Goal: Task Accomplishment & Management: Manage account settings

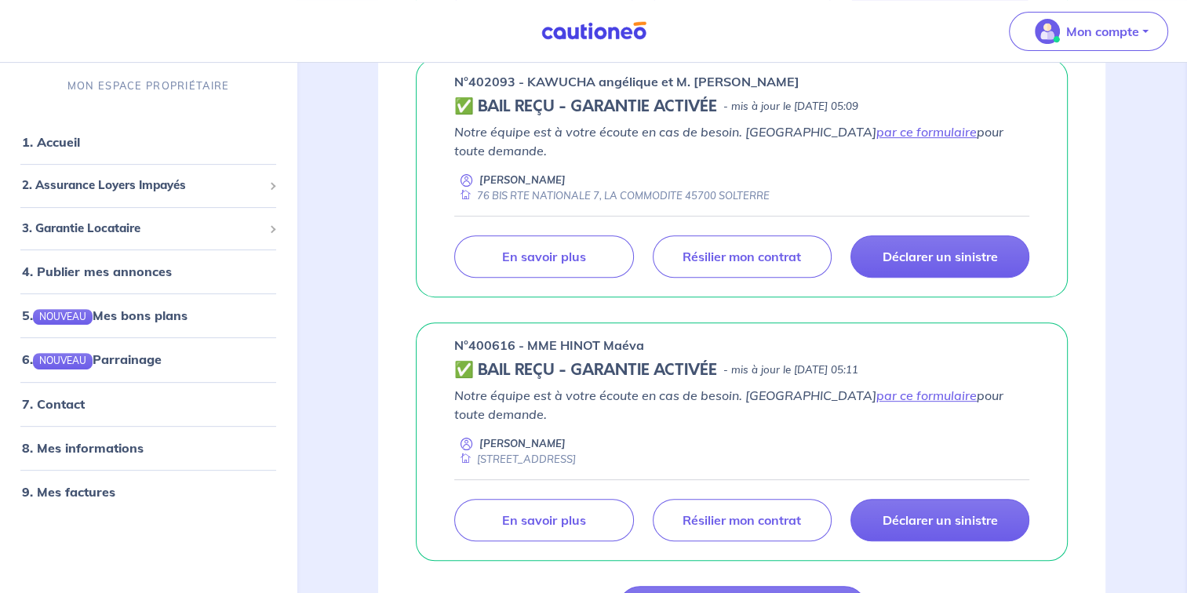
scroll to position [531, 0]
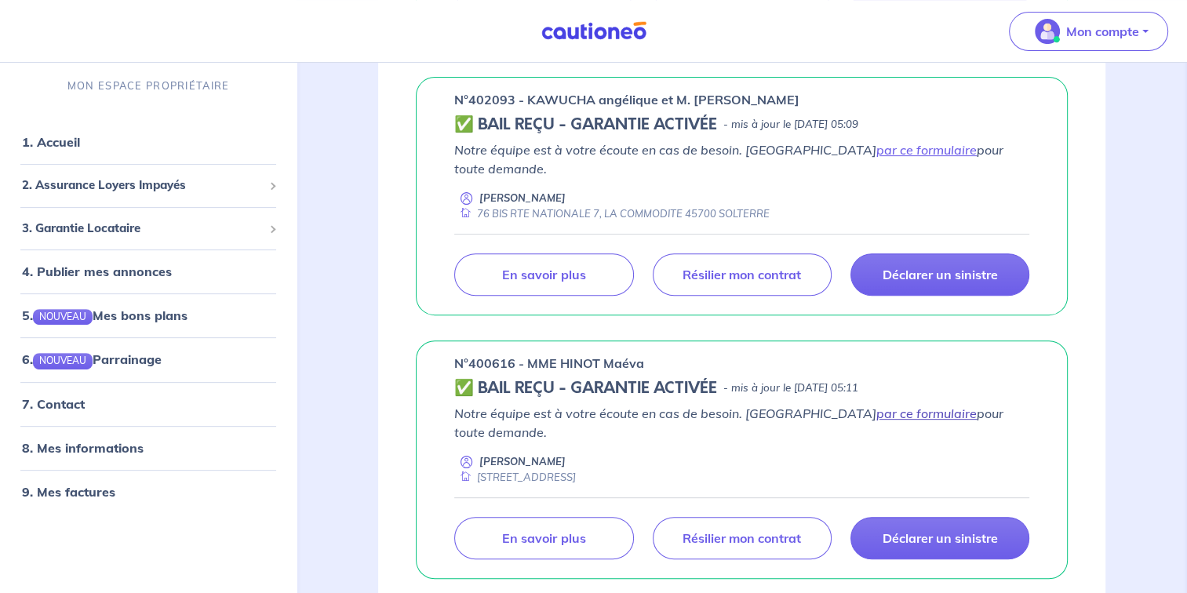
click at [876, 406] on link "par ce formulaire" at bounding box center [926, 414] width 100 height 16
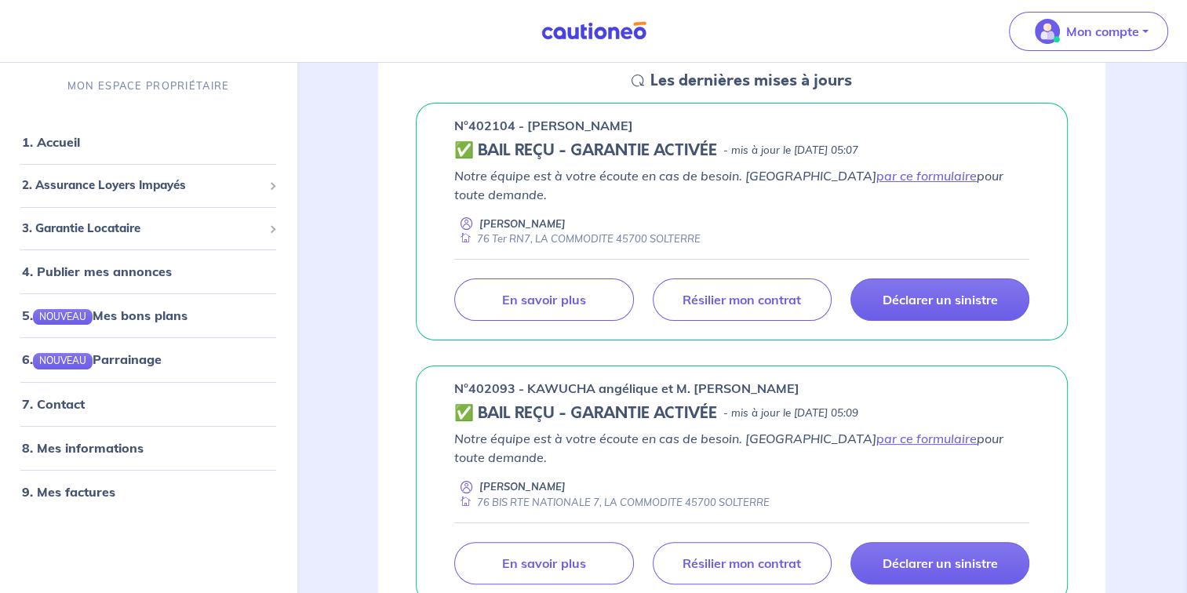
scroll to position [249, 0]
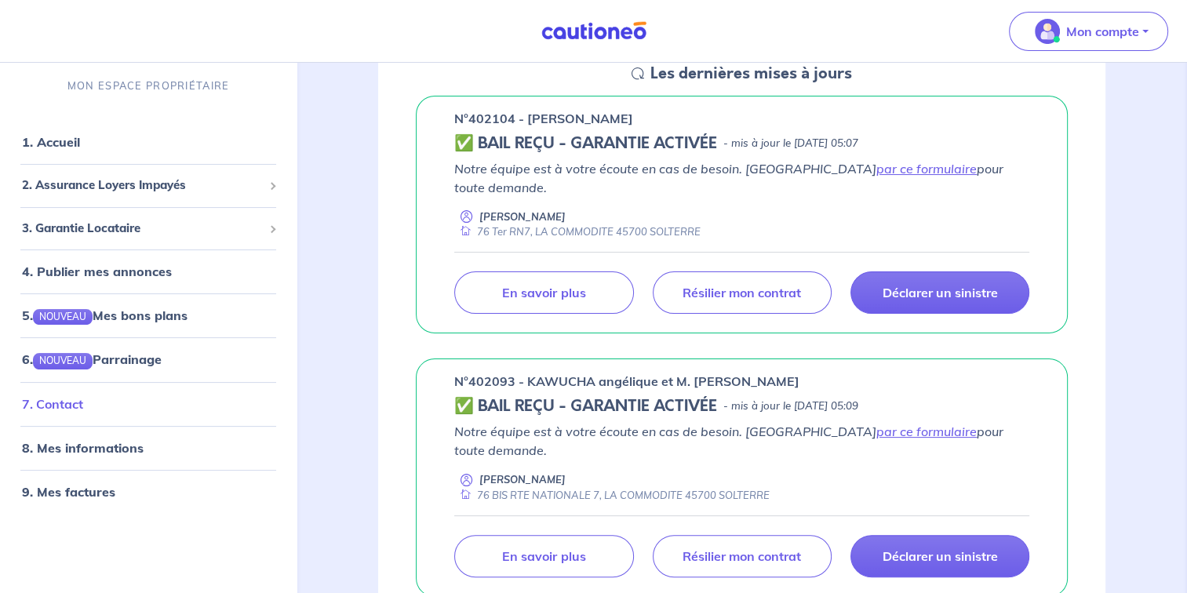
click at [71, 398] on link "7. Contact" at bounding box center [52, 403] width 61 height 16
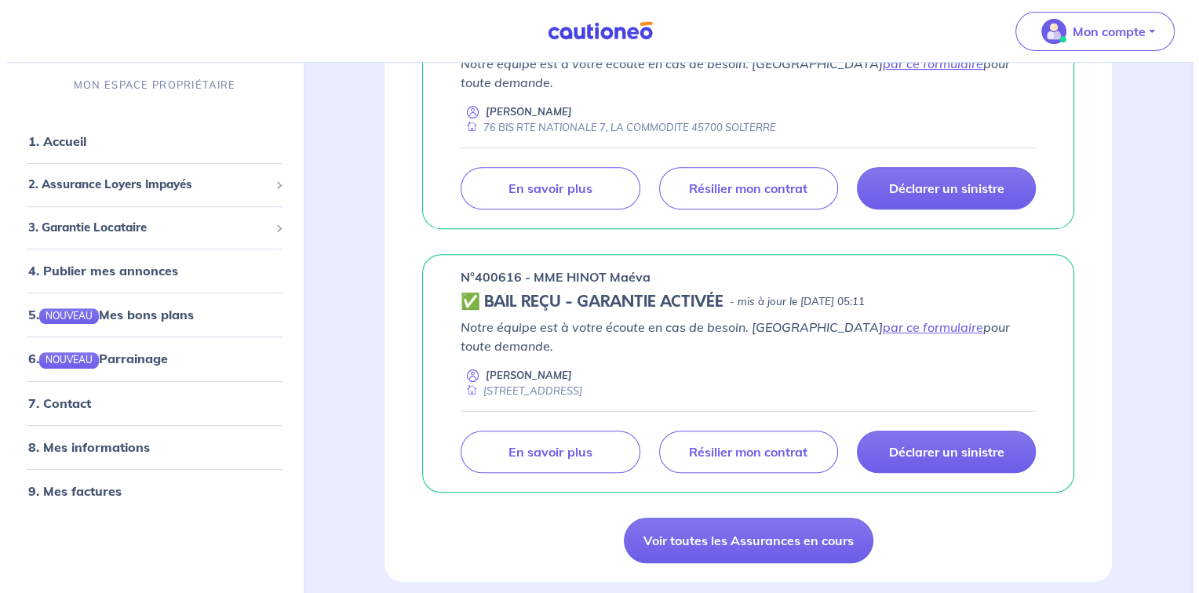
scroll to position [617, 0]
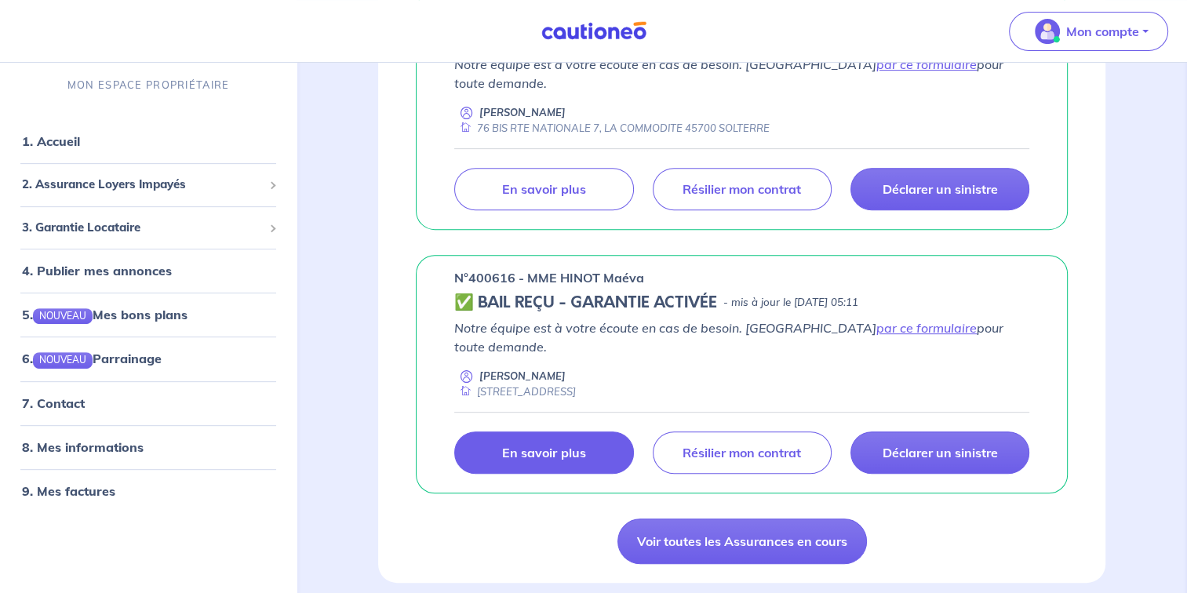
click at [564, 445] on p "En savoir plus" at bounding box center [543, 453] width 83 height 16
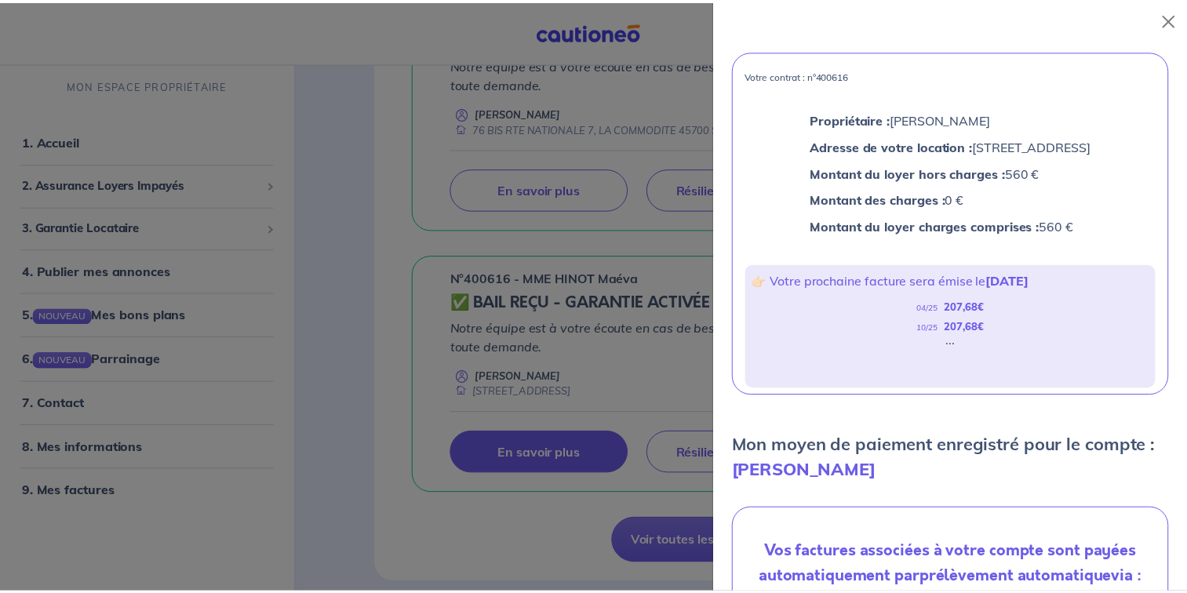
scroll to position [0, 0]
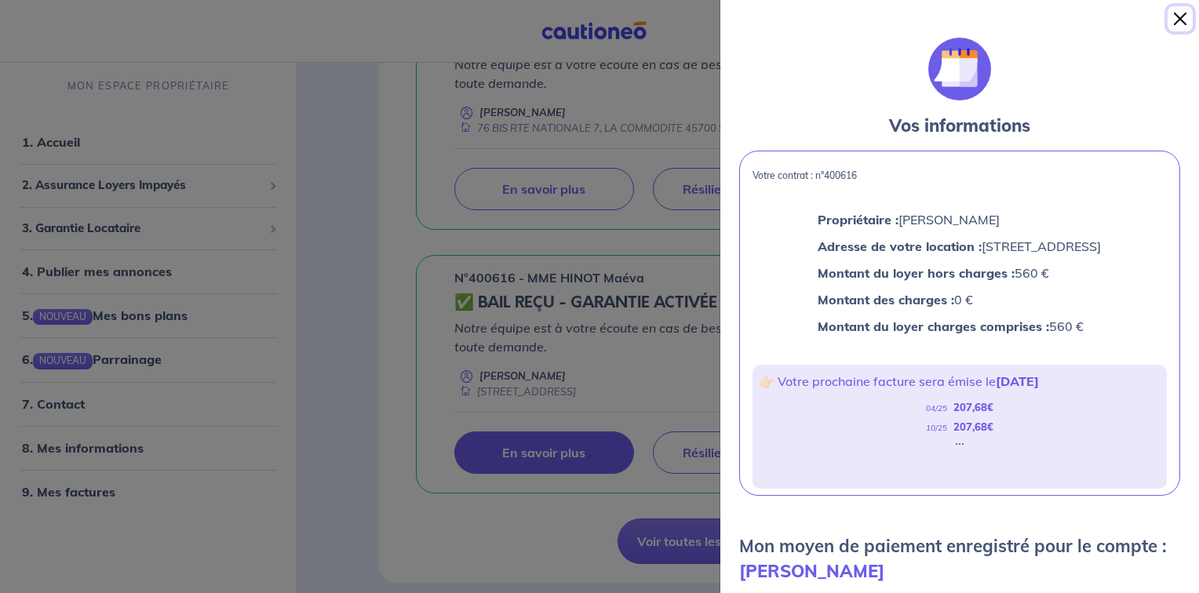
click at [1184, 15] on button "Close" at bounding box center [1179, 18] width 25 height 25
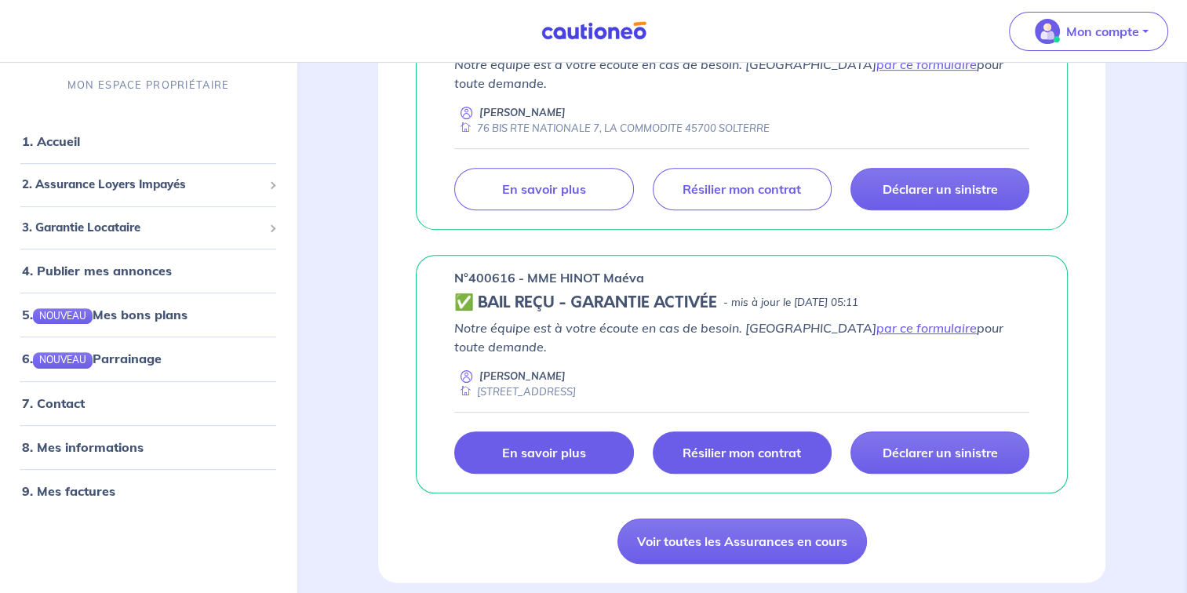
click at [770, 445] on p "Résilier mon contrat" at bounding box center [741, 453] width 118 height 16
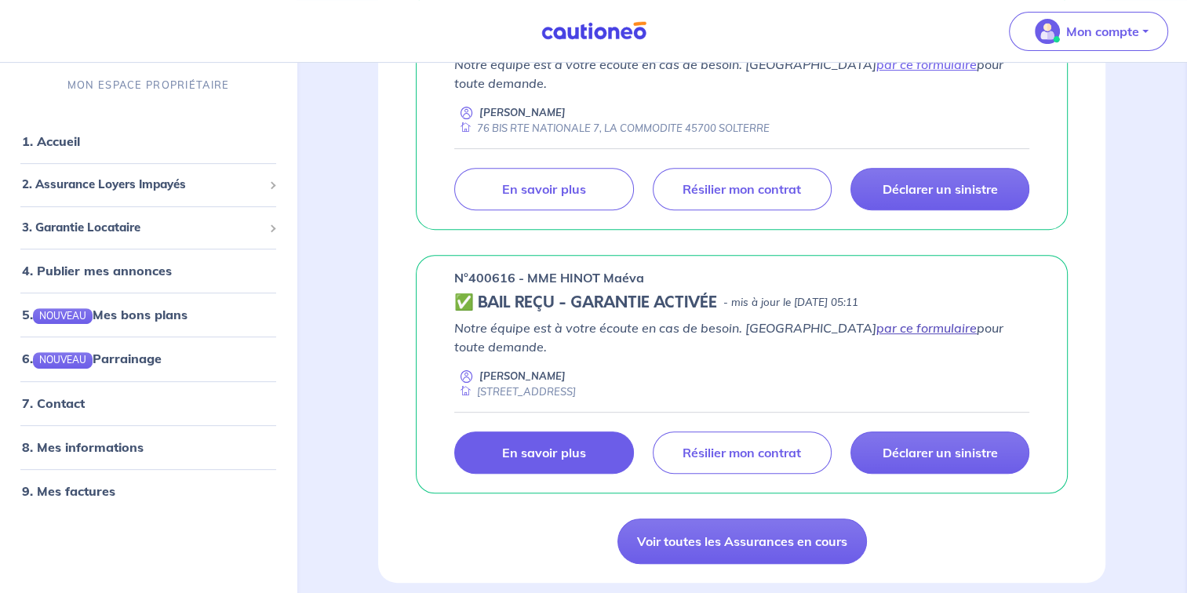
click at [876, 320] on link "par ce formulaire" at bounding box center [926, 328] width 100 height 16
click at [69, 411] on link "7. Contact" at bounding box center [52, 403] width 61 height 16
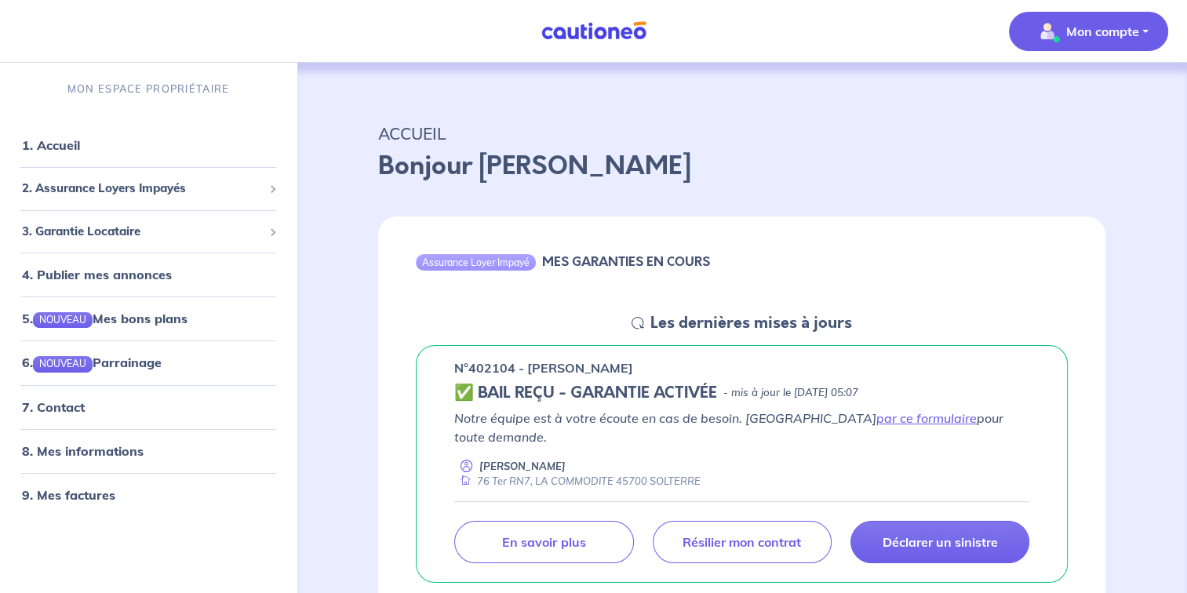
click at [1141, 31] on button "Mon compte" at bounding box center [1088, 31] width 159 height 39
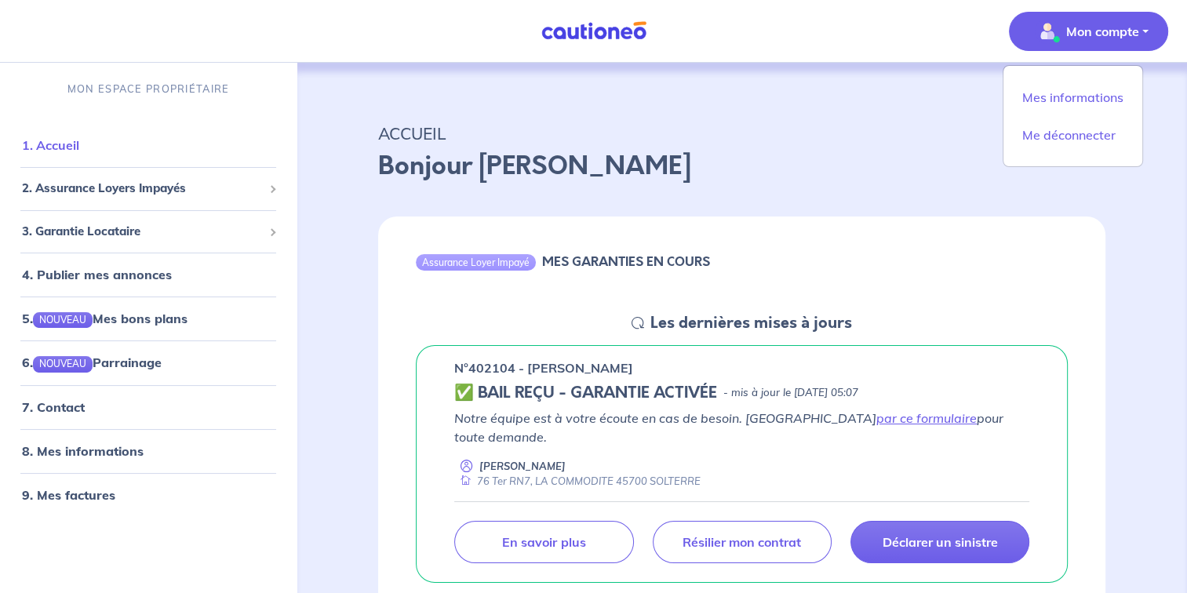
click at [79, 144] on link "1. Accueil" at bounding box center [50, 145] width 57 height 16
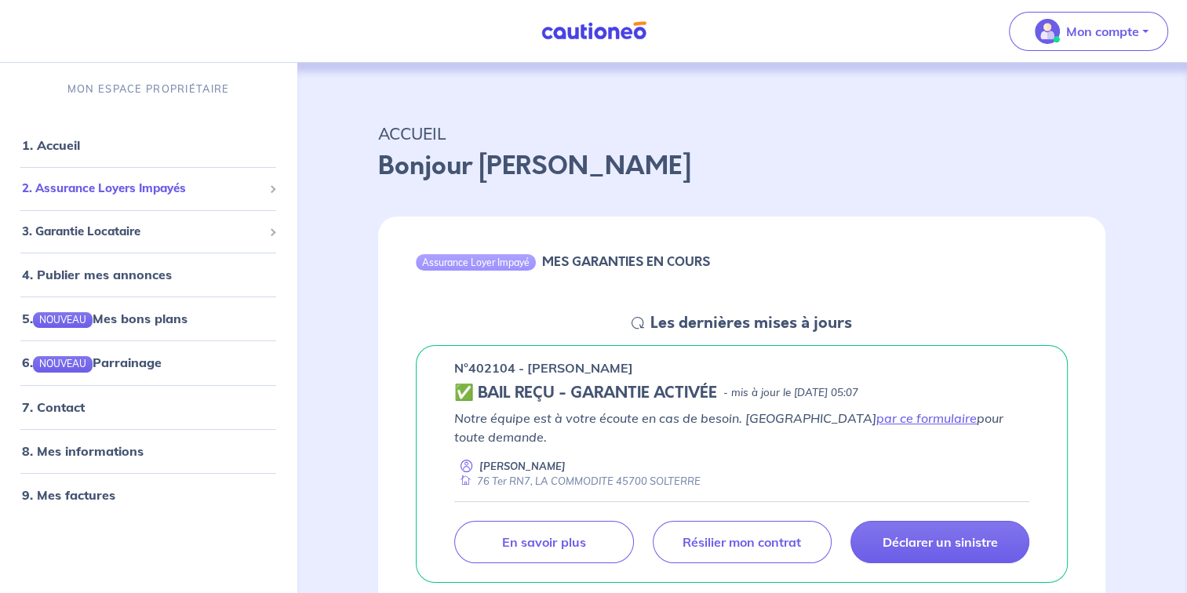
click at [127, 182] on span "2. Assurance Loyers Impayés" at bounding box center [142, 189] width 241 height 18
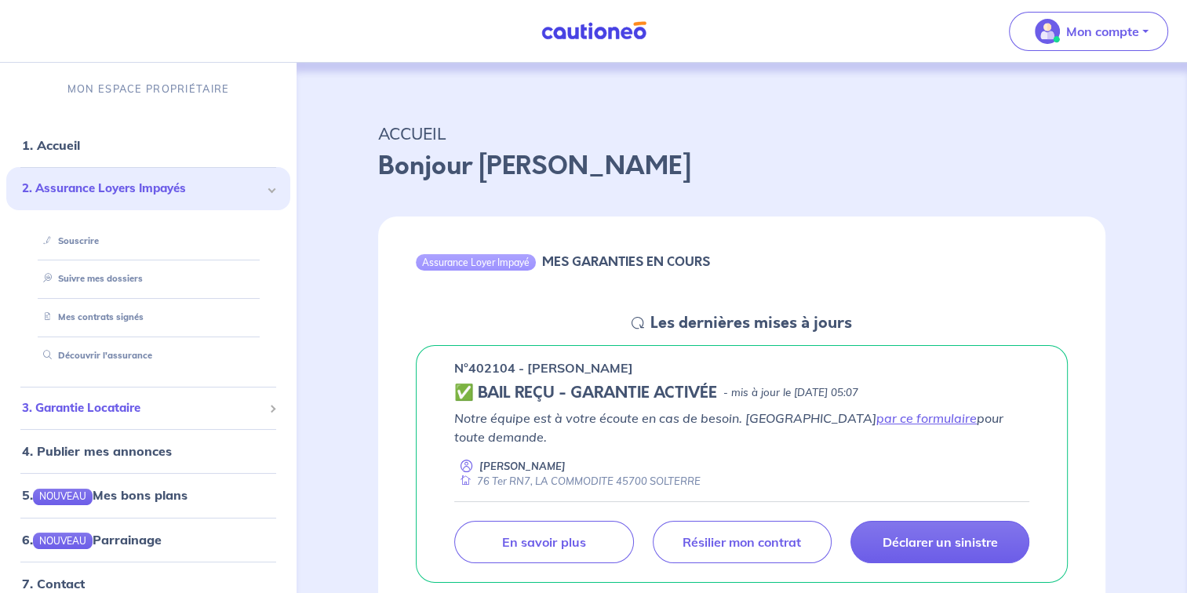
click at [124, 412] on span "3. Garantie Locataire" at bounding box center [142, 408] width 241 height 18
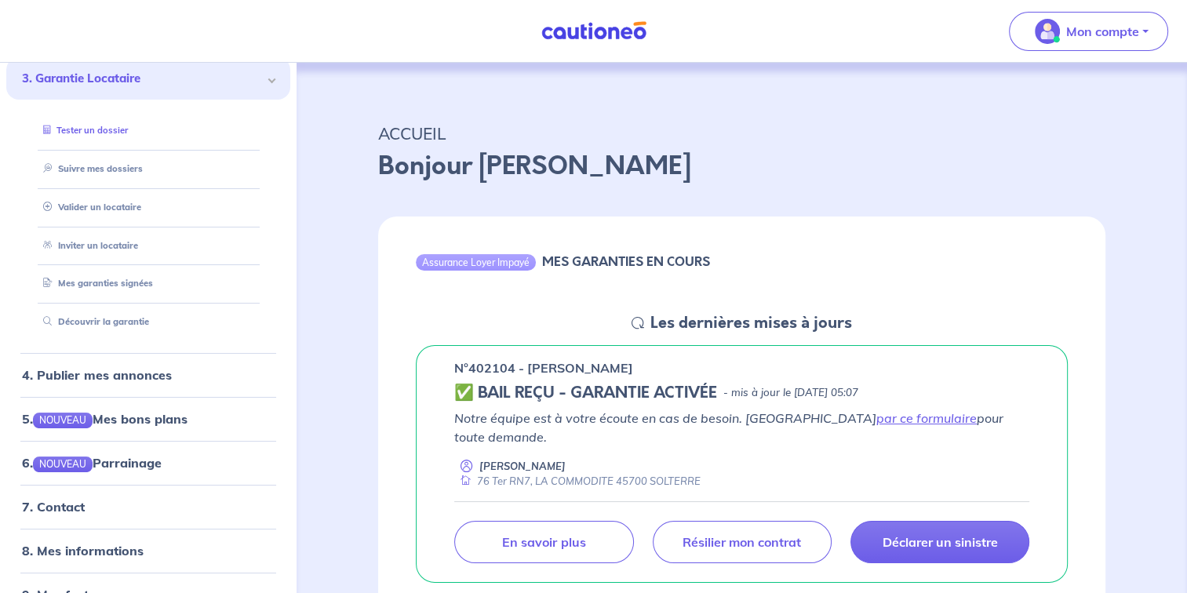
scroll to position [154, 0]
click at [122, 380] on link "4. Publier mes annonces" at bounding box center [94, 374] width 145 height 16
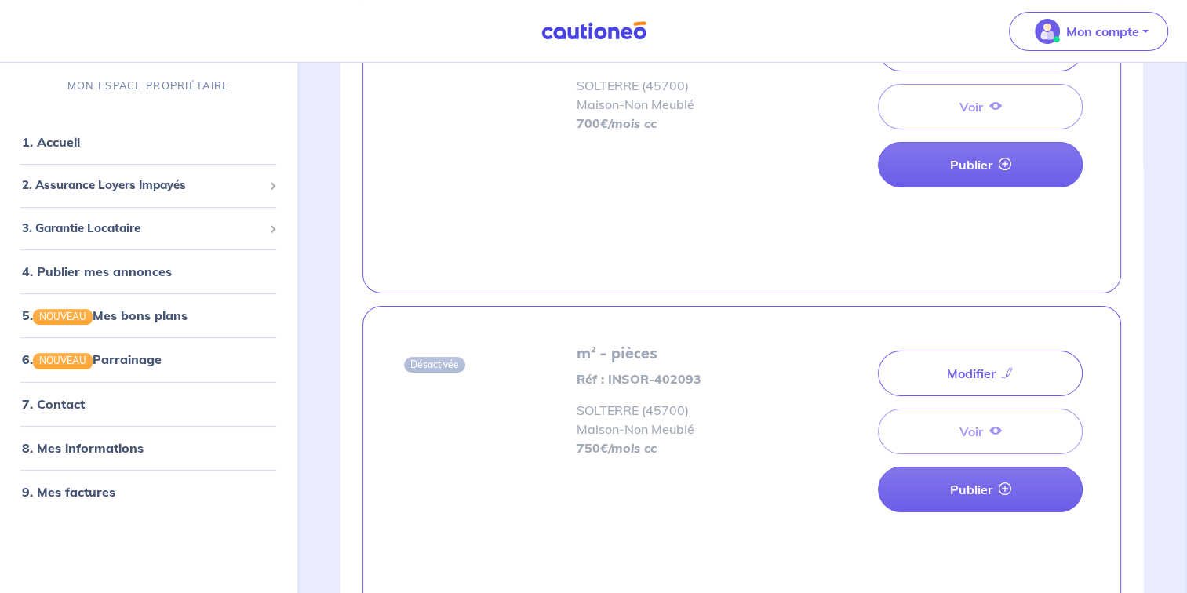
scroll to position [178, 0]
click at [75, 405] on link "7. Contact" at bounding box center [52, 403] width 61 height 16
click at [107, 453] on link "8. Mes informations" at bounding box center [80, 447] width 117 height 16
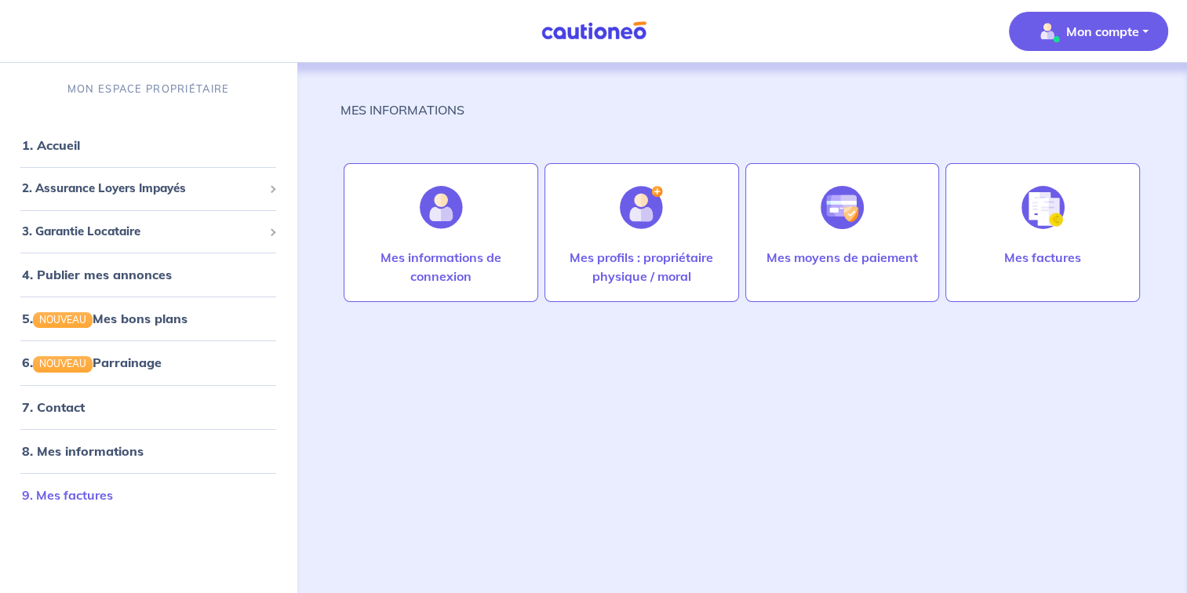
click at [80, 497] on link "9. Mes factures" at bounding box center [67, 495] width 91 height 16
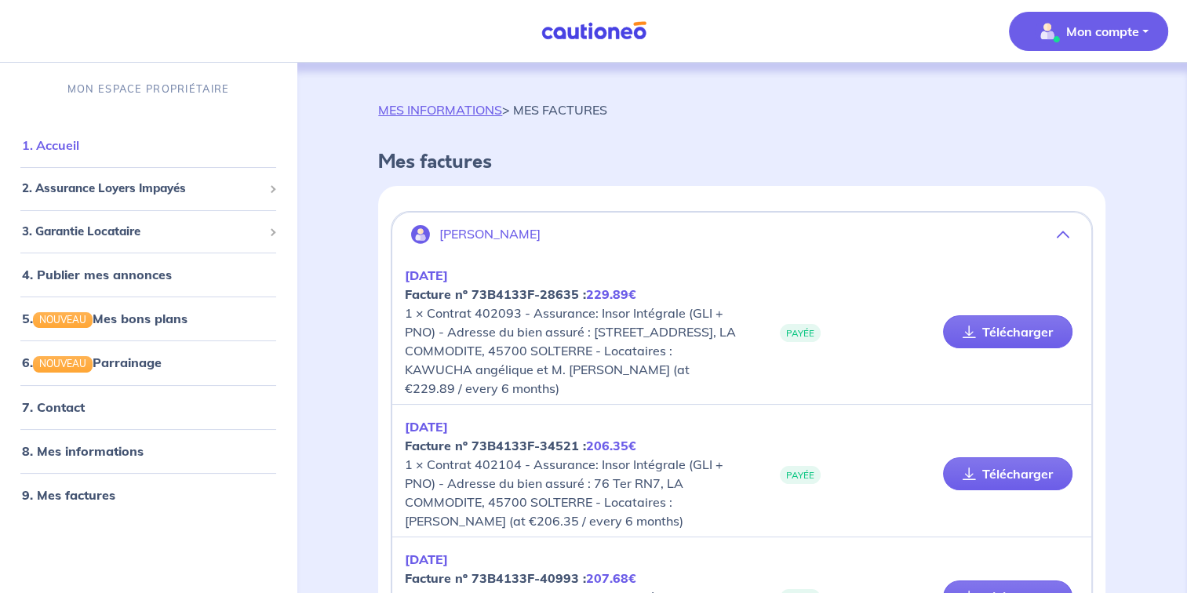
click at [45, 147] on link "1. Accueil" at bounding box center [50, 145] width 57 height 16
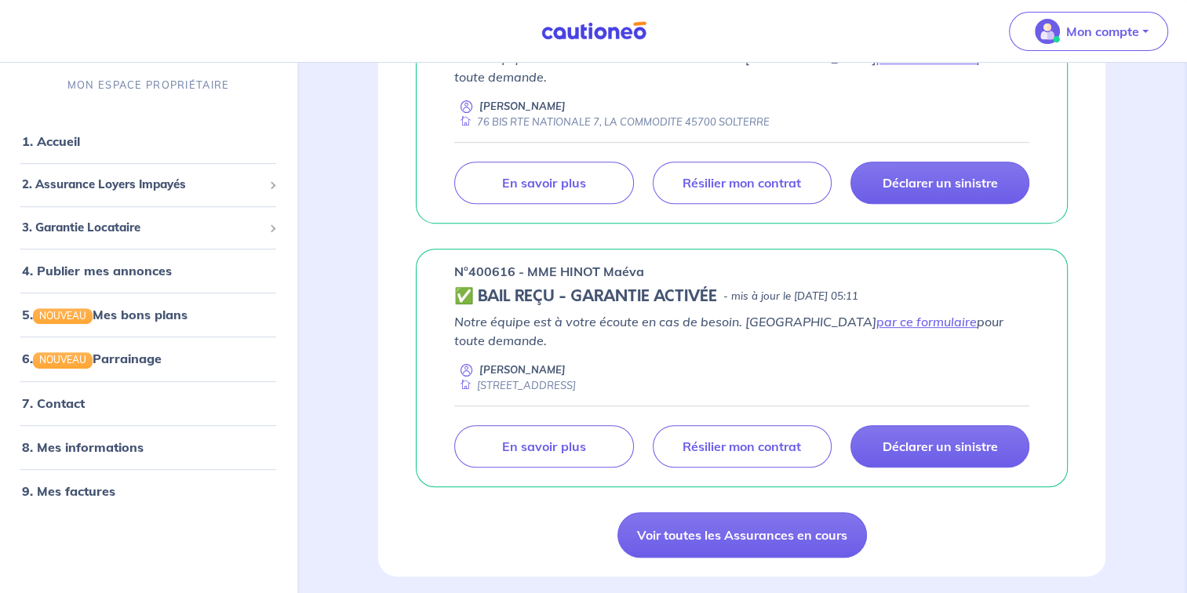
scroll to position [621, 0]
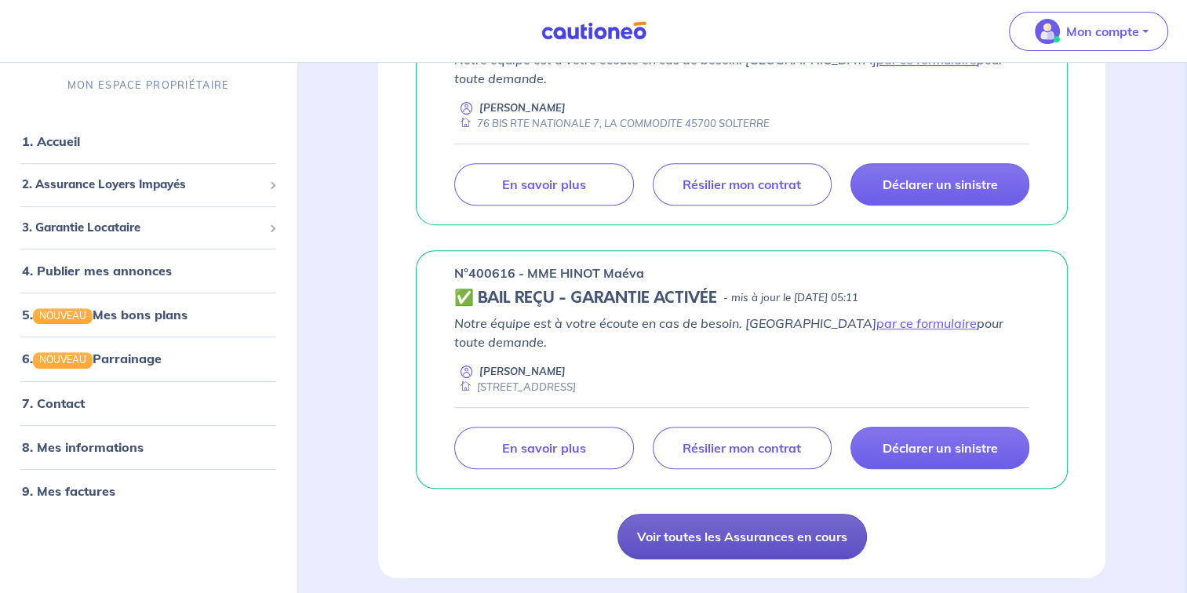
click at [753, 514] on link "Voir toutes les Assurances en cours" at bounding box center [741, 536] width 249 height 45
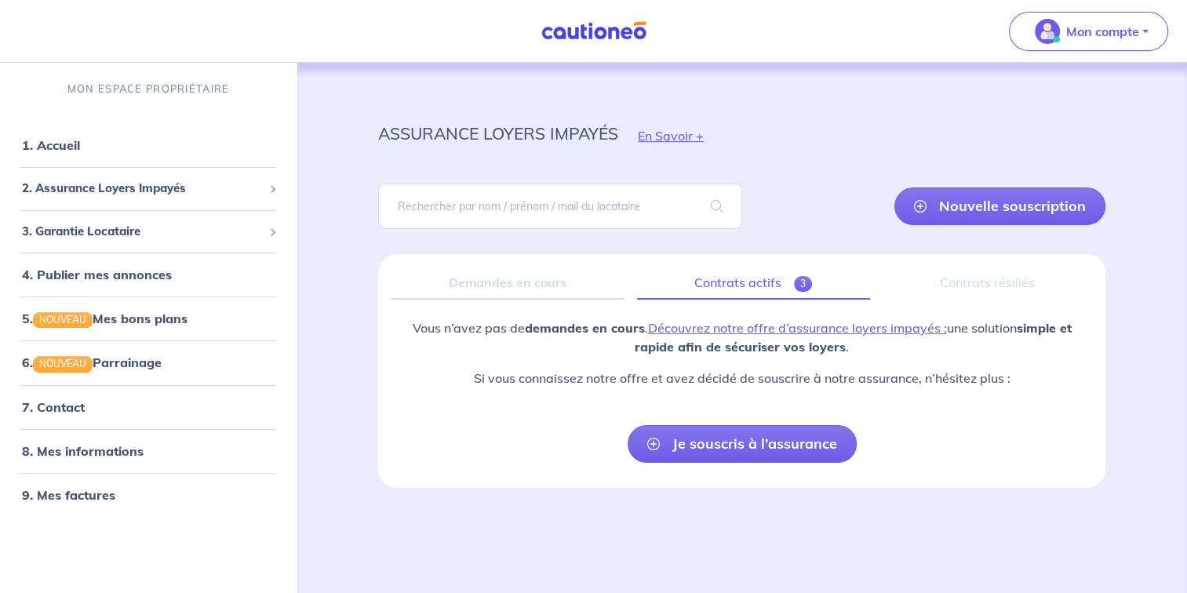
click at [747, 277] on link "Contrats actifs 3" at bounding box center [753, 283] width 233 height 33
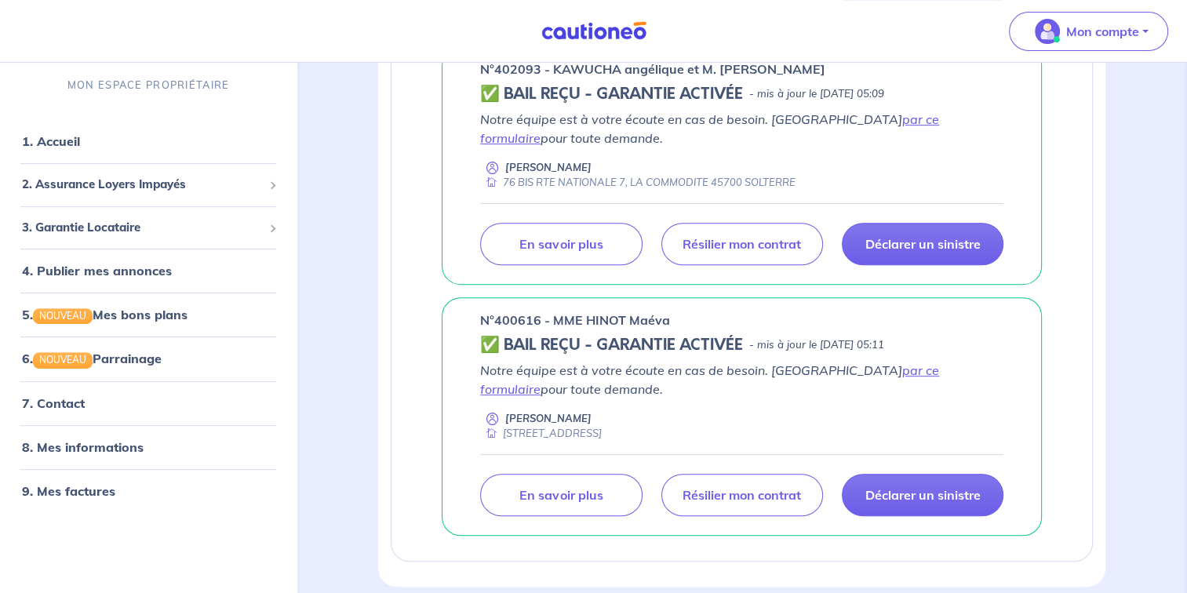
scroll to position [617, 0]
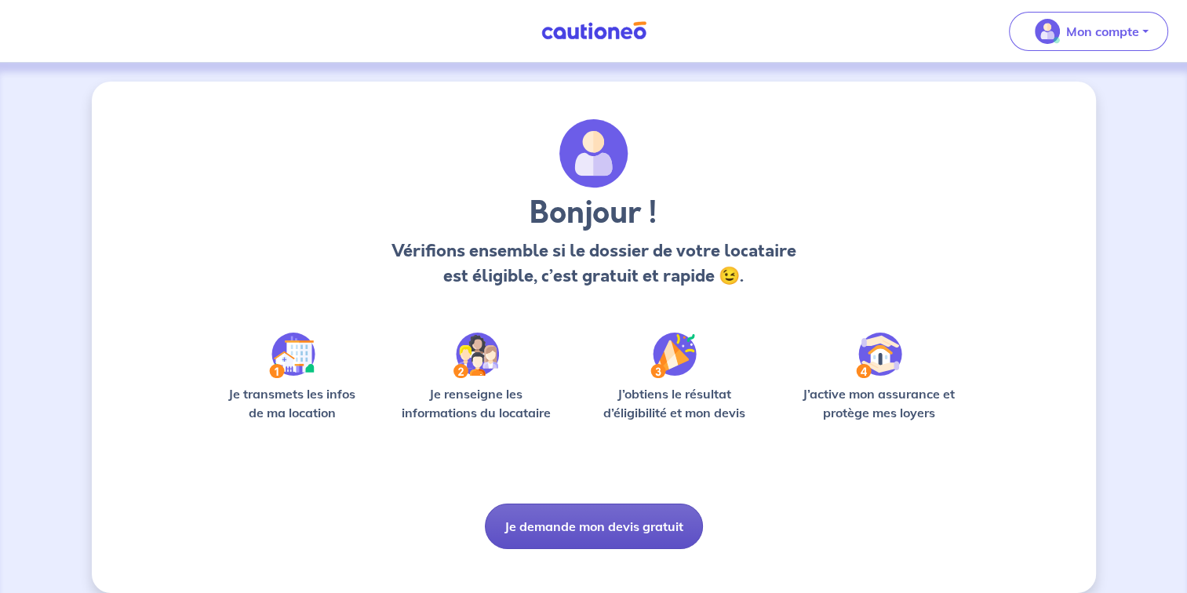
click at [654, 528] on button "Je demande mon devis gratuit" at bounding box center [594, 526] width 218 height 45
